Goal: Task Accomplishment & Management: Manage account settings

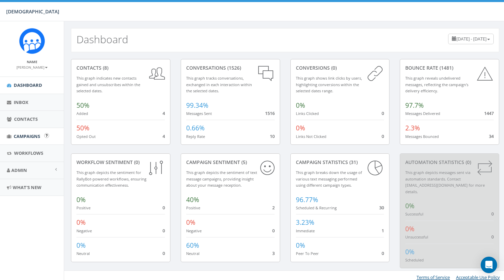
click at [24, 134] on span "Campaigns" at bounding box center [27, 136] width 26 height 6
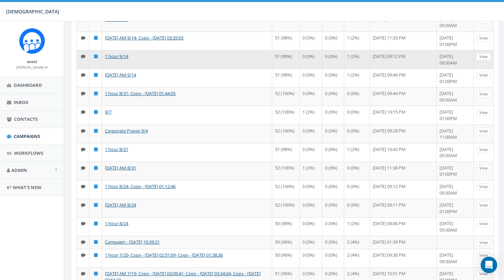
scroll to position [124, 0]
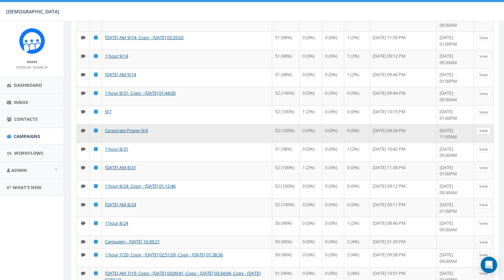
click at [484, 134] on link "View" at bounding box center [484, 130] width 14 height 7
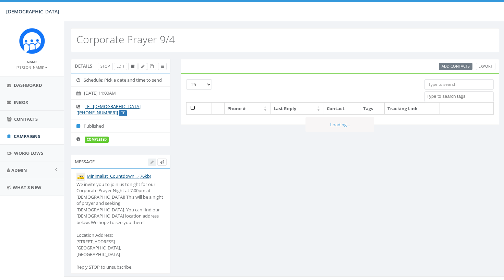
select select
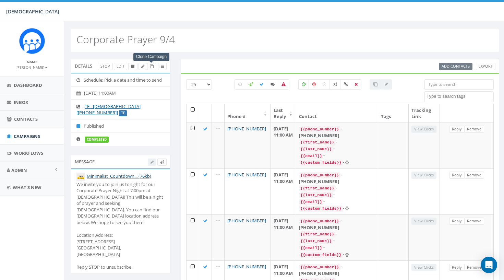
click at [151, 68] on icon at bounding box center [152, 66] width 4 height 4
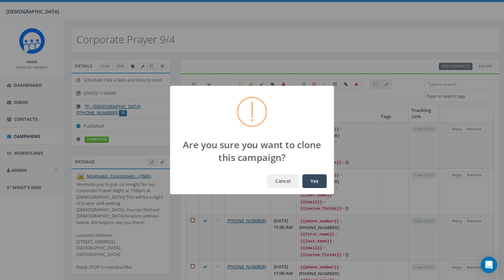
click at [314, 182] on button "Yes" at bounding box center [314, 181] width 24 height 14
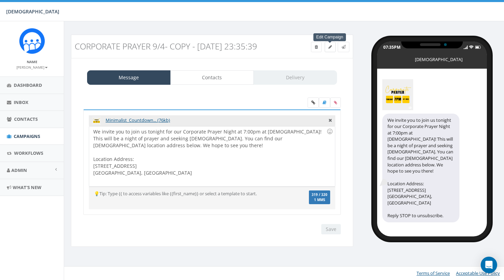
click at [329, 47] on icon at bounding box center [330, 47] width 3 height 4
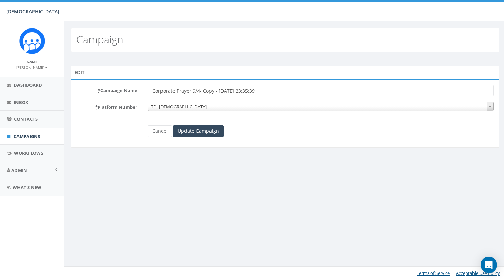
click at [271, 88] on input "Corporate Prayer 9/4- Copy - [DATE] 23:35:39" at bounding box center [321, 91] width 346 height 12
drag, startPoint x: 272, startPoint y: 92, endPoint x: 193, endPoint y: 90, distance: 78.9
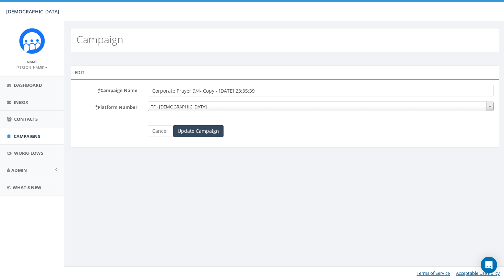
click at [193, 90] on input "Corporate Prayer 9/4- Copy - [DATE] 23:35:39" at bounding box center [321, 91] width 346 height 12
type input "Corporate Prayer 10/2"
click at [244, 116] on form "* Campaign Name Corporate Prayer 10/2 * Platform Number TF - Hope Covenant Chur…" at bounding box center [284, 111] width 417 height 52
click at [206, 127] on input "Update Campaign" at bounding box center [198, 131] width 50 height 12
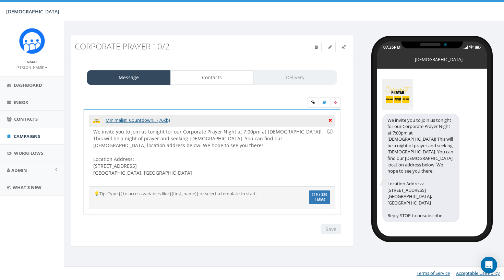
click at [330, 120] on icon at bounding box center [330, 119] width 3 height 6
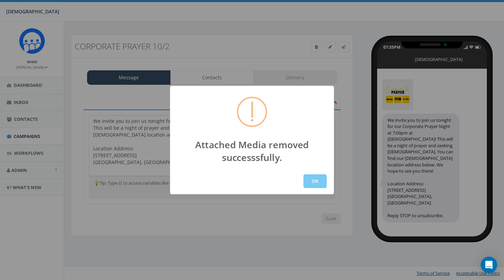
click at [306, 181] on button "OK" at bounding box center [314, 181] width 23 height 14
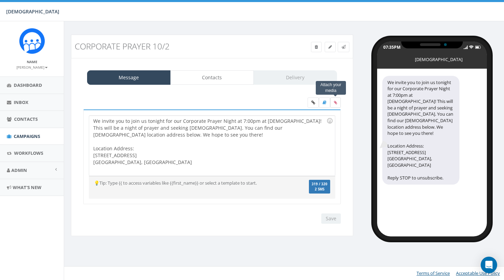
click at [335, 102] on icon at bounding box center [335, 102] width 3 height 4
click at [0, 0] on input "file" at bounding box center [0, 0] width 0 height 0
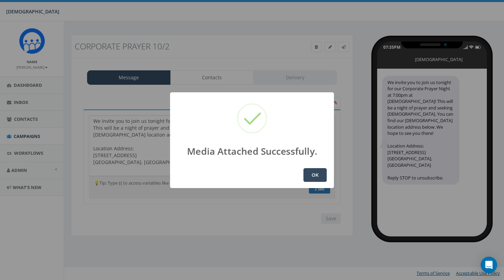
click at [313, 175] on button "OK" at bounding box center [314, 175] width 23 height 14
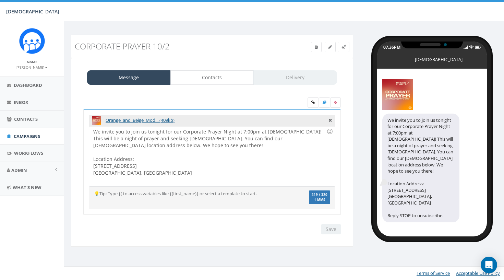
click at [251, 224] on div "Save Next" at bounding box center [212, 229] width 268 height 10
click at [231, 77] on link "Contacts" at bounding box center [212, 77] width 84 height 14
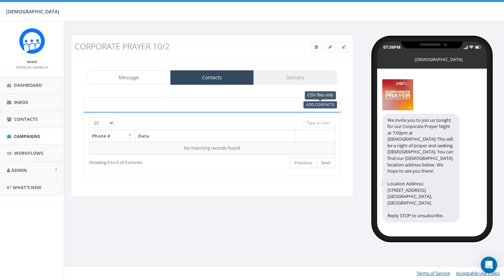
click at [332, 105] on span "Add Contacts" at bounding box center [320, 104] width 28 height 5
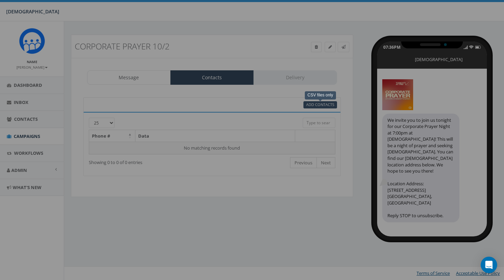
select select
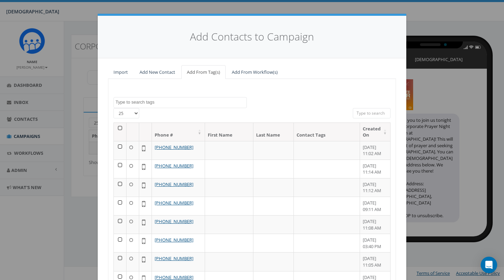
click at [121, 127] on th at bounding box center [120, 132] width 13 height 18
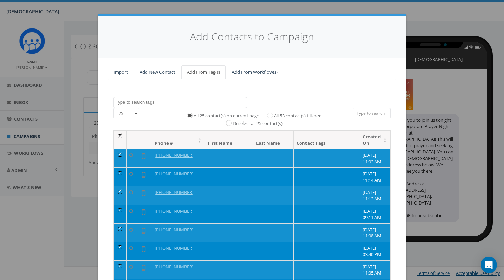
click at [286, 113] on label "All 53 contact(s) filtered" at bounding box center [298, 115] width 48 height 7
click at [274, 113] on input "All 53 contact(s) filtered" at bounding box center [272, 115] width 4 height 4
radio input "true"
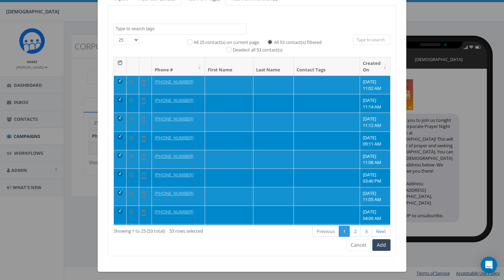
scroll to position [73, 0]
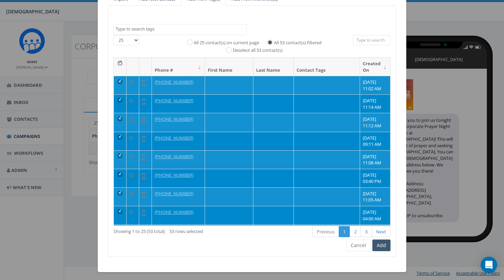
click at [378, 241] on button "Add" at bounding box center [381, 245] width 18 height 12
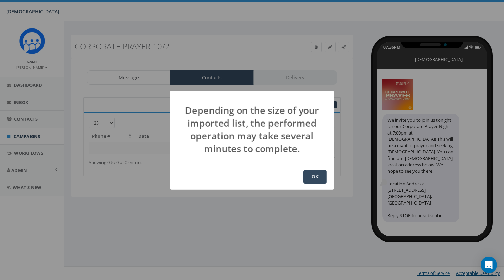
click at [319, 177] on button "OK" at bounding box center [314, 177] width 23 height 14
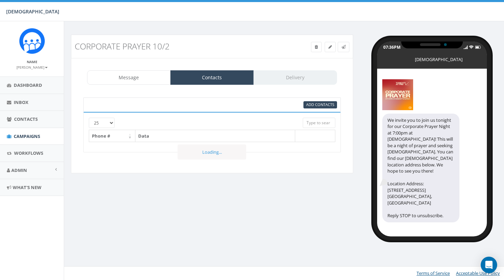
select select
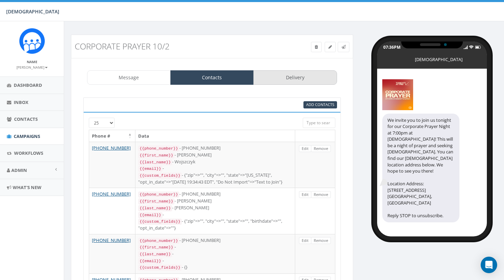
click at [284, 82] on link "Delivery" at bounding box center [295, 77] width 84 height 14
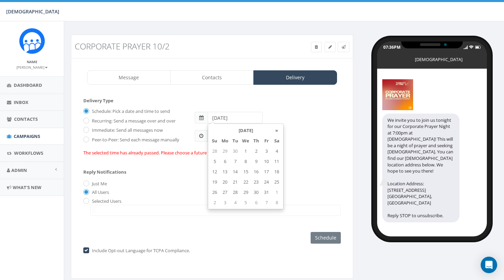
click at [210, 119] on input "[DATE]" at bounding box center [235, 118] width 55 height 12
click at [255, 149] on td "2" at bounding box center [256, 151] width 10 height 10
type input "[DATE]"
click at [186, 190] on div "All Users" at bounding box center [212, 192] width 258 height 7
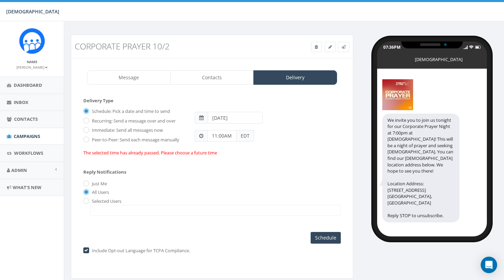
click at [291, 154] on div "The selected time has already passed. Please choose a future time" at bounding box center [212, 153] width 258 height 7
click at [326, 233] on input "Schedule" at bounding box center [326, 238] width 30 height 12
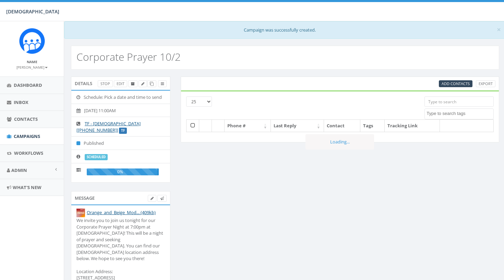
select select
